Goal: Task Accomplishment & Management: Use online tool/utility

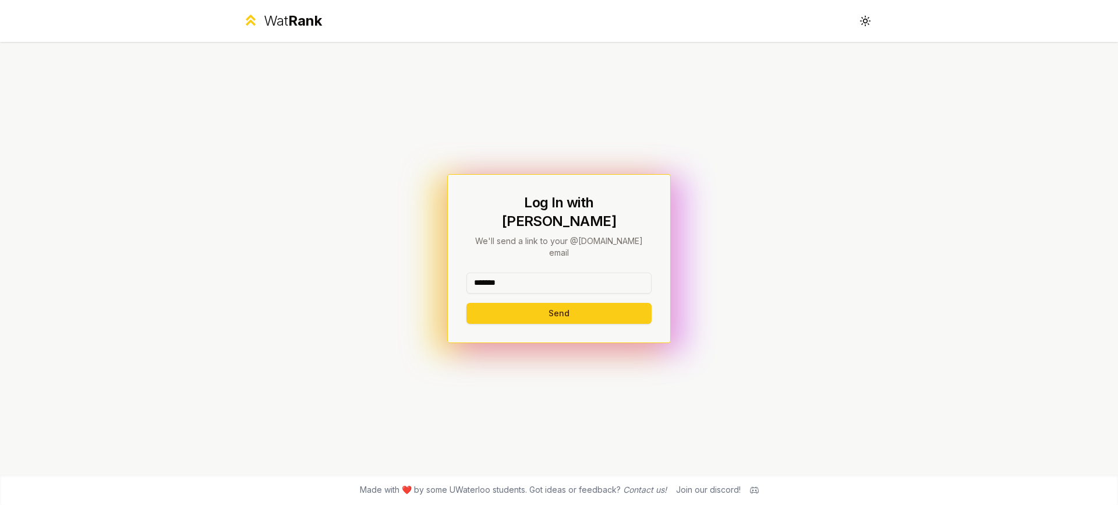
type input "*******"
click at [467, 303] on button "Send" at bounding box center [559, 313] width 185 height 21
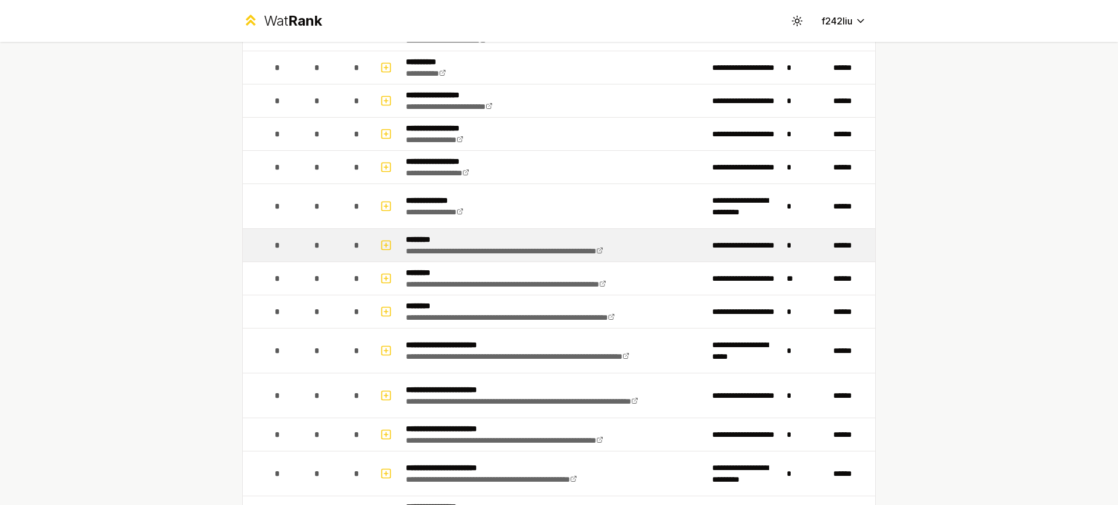
scroll to position [177, 0]
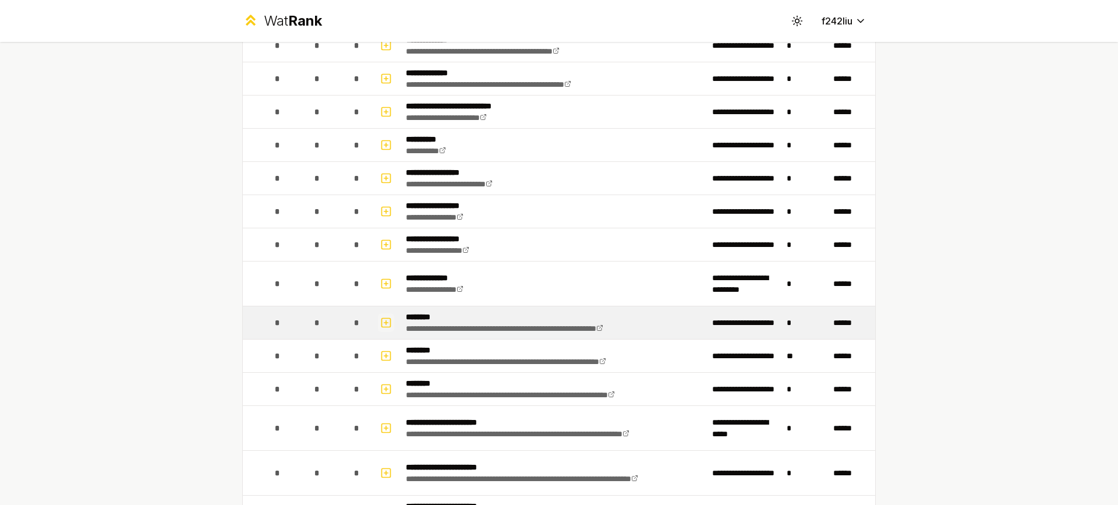
click at [385, 323] on icon "button" at bounding box center [386, 323] width 12 height 14
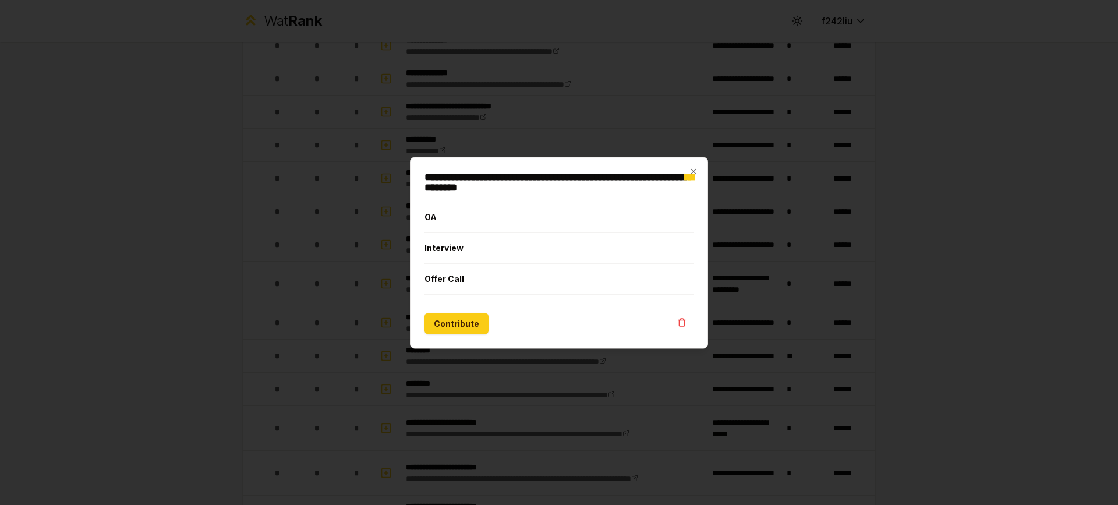
click at [776, 287] on div at bounding box center [559, 252] width 1118 height 505
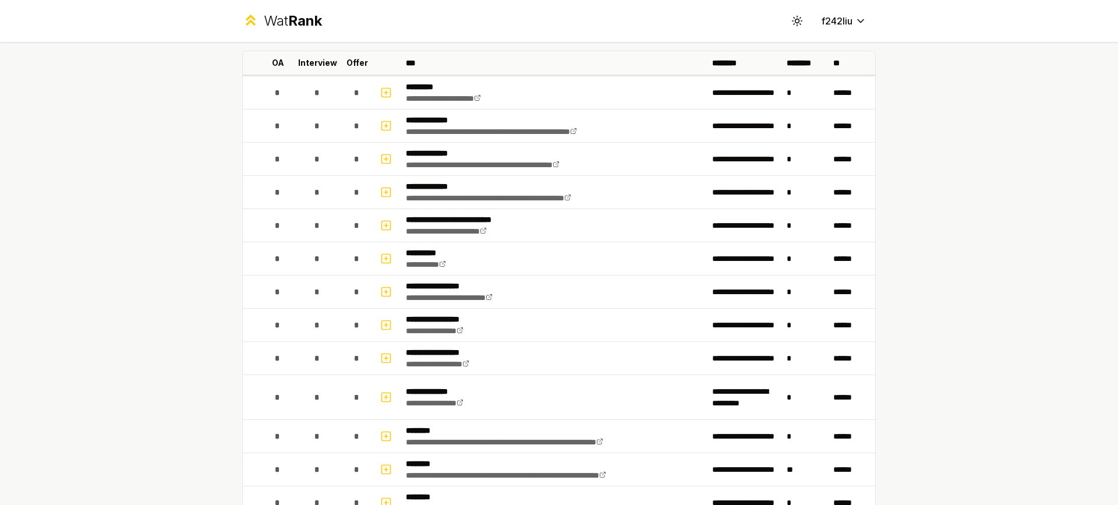
scroll to position [0, 0]
